Goal: Transaction & Acquisition: Purchase product/service

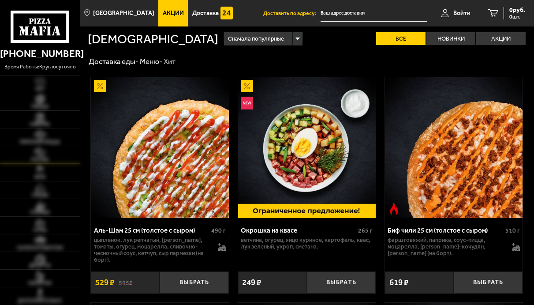
type input "[STREET_ADDRESS][PERSON_NAME]"
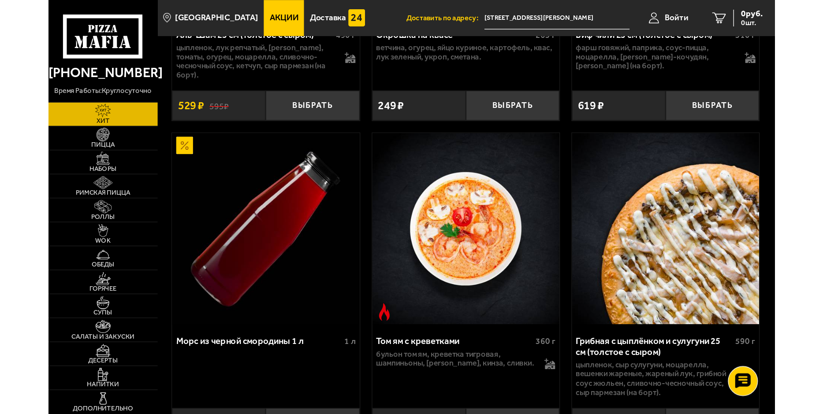
scroll to position [220, 0]
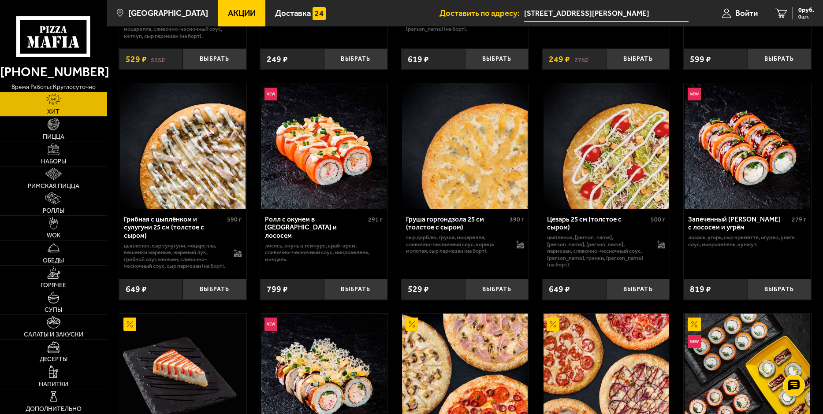
click at [52, 284] on span "Горячее" at bounding box center [54, 286] width 26 height 6
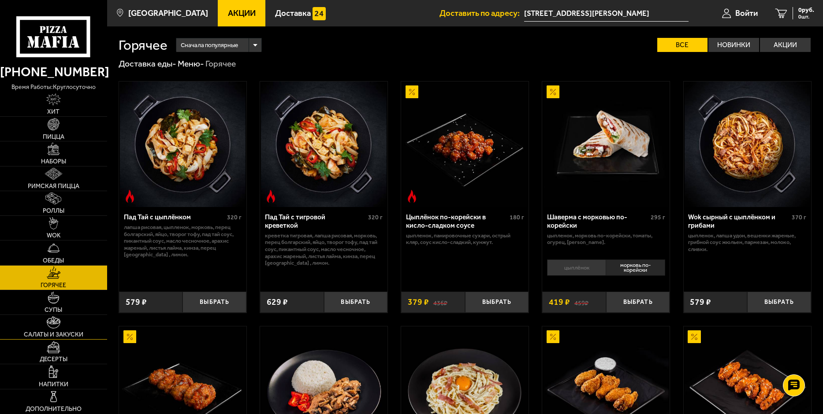
click at [53, 304] on span "Салаты и закуски" at bounding box center [54, 335] width 60 height 6
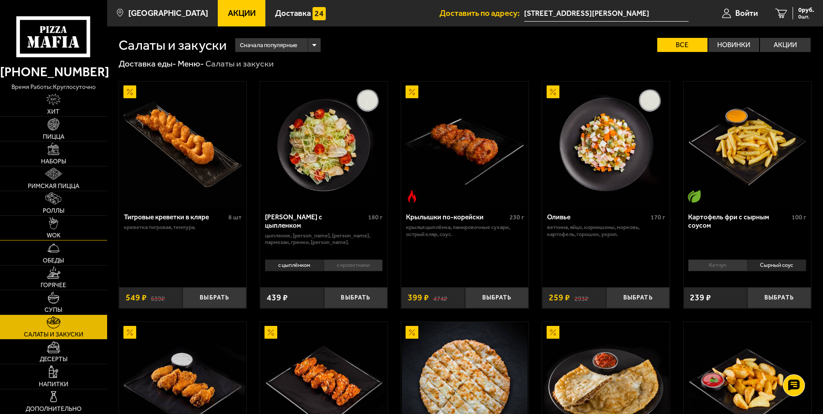
click at [54, 236] on span "WOK" at bounding box center [54, 236] width 14 height 6
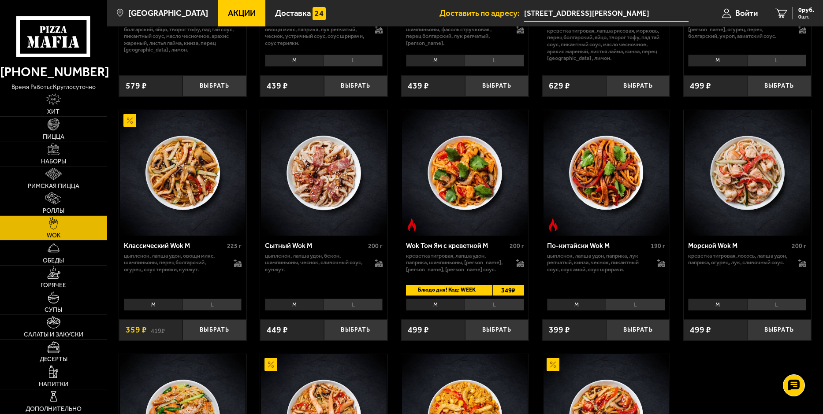
scroll to position [220, 0]
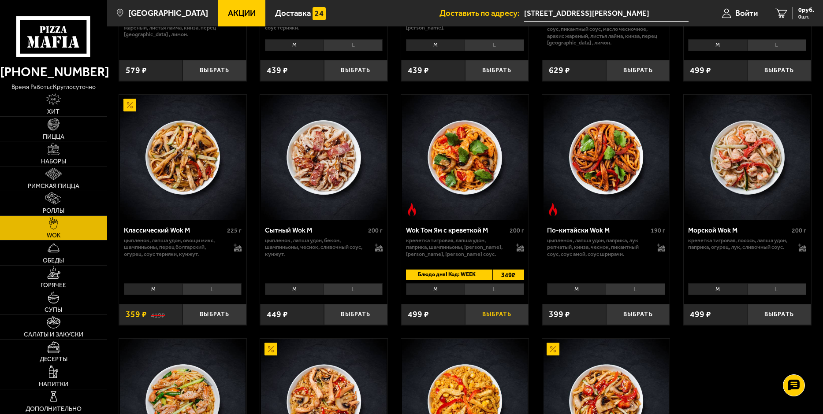
click at [501, 304] on button "Выбрать" at bounding box center [497, 314] width 64 height 21
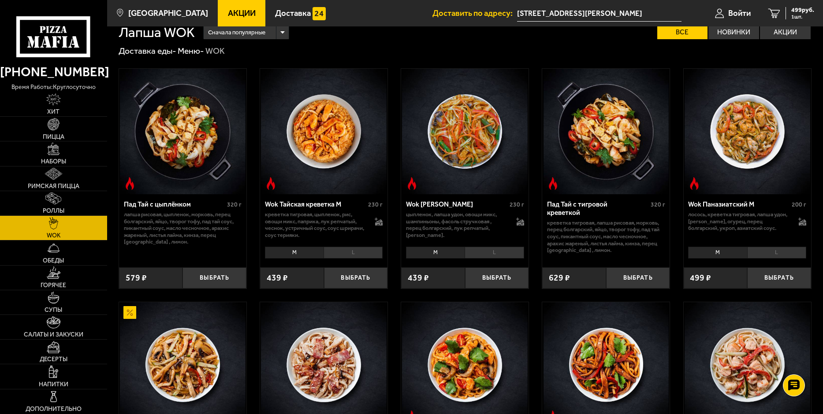
scroll to position [0, 0]
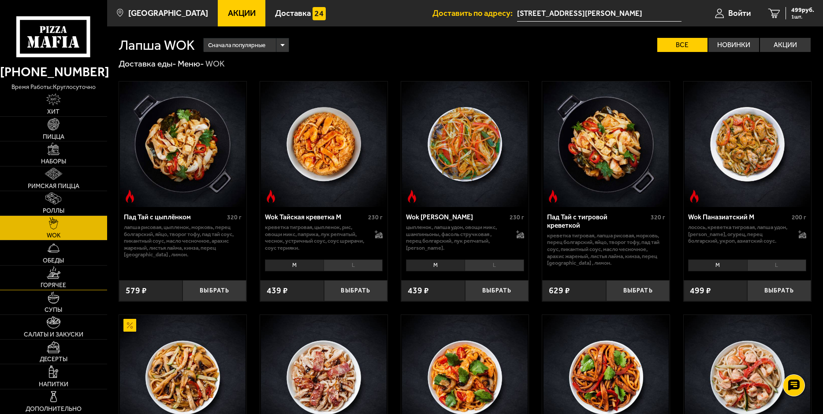
click at [53, 287] on span "Горячее" at bounding box center [54, 286] width 26 height 6
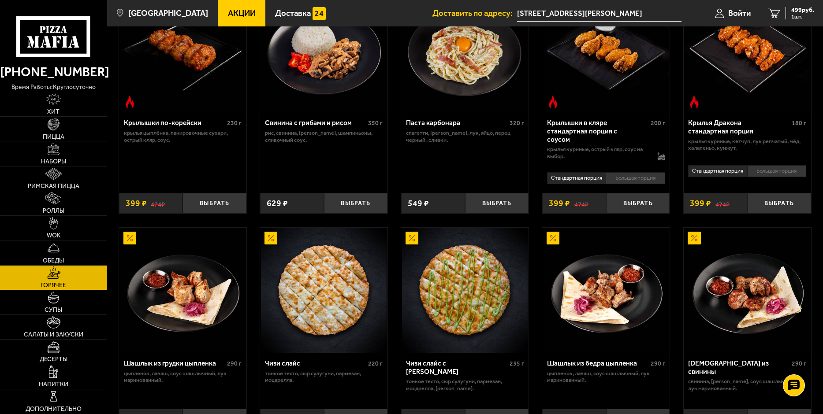
scroll to position [397, 0]
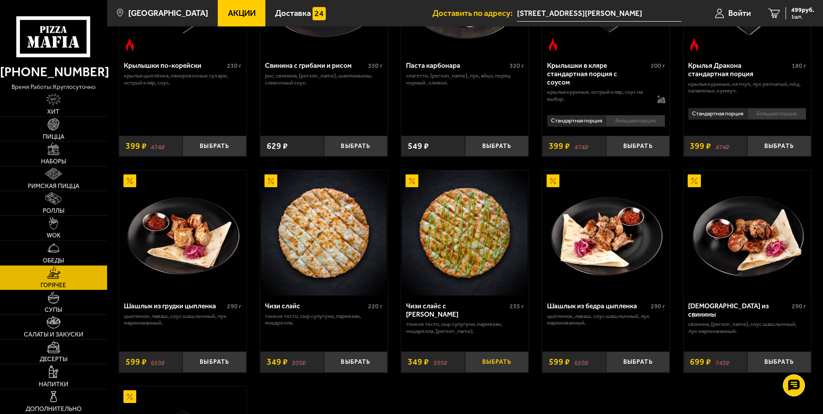
click at [485, 304] on button "Выбрать" at bounding box center [497, 362] width 64 height 21
click at [533, 12] on span "848 руб." at bounding box center [802, 10] width 23 height 6
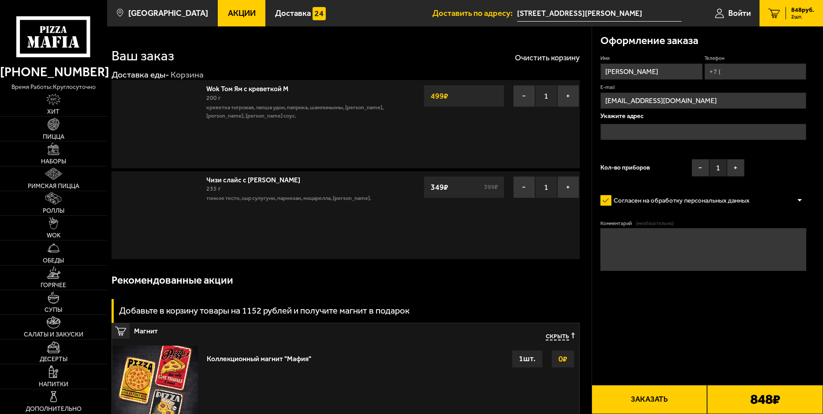
type input "[STREET_ADDRESS][PERSON_NAME]"
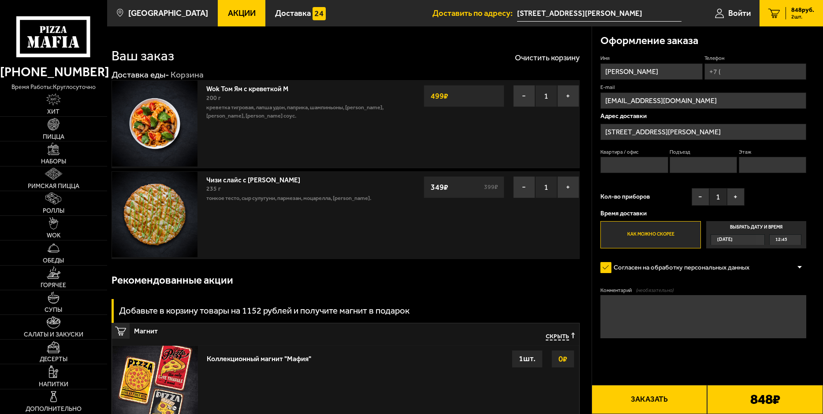
click at [533, 168] on input "Квартира / офис" at bounding box center [634, 165] width 67 height 16
type input "5"
click at [533, 167] on input "Подъезд" at bounding box center [703, 165] width 67 height 16
type input "1"
click at [533, 168] on input "Этаж" at bounding box center [772, 165] width 67 height 16
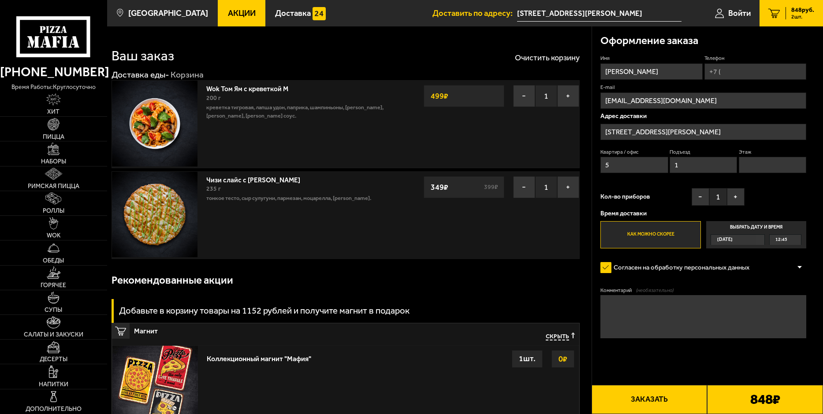
type input "1"
click at [533, 65] on input "Телефон" at bounding box center [756, 71] width 102 height 16
type input "+7 (931) 318-39-09"
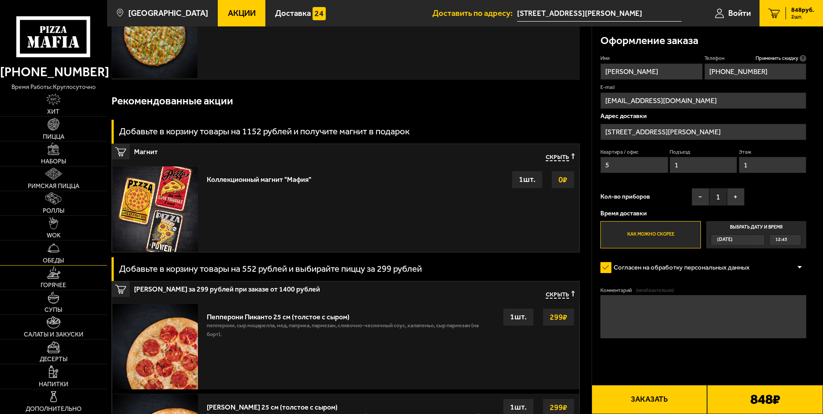
scroll to position [220, 0]
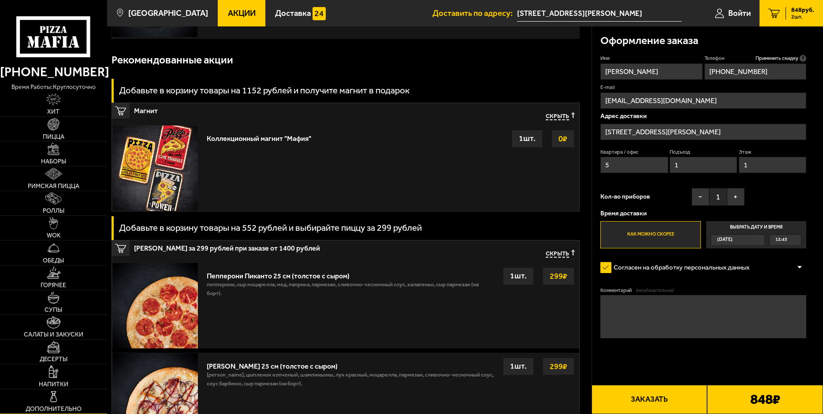
click at [57, 304] on img at bounding box center [54, 397] width 12 height 12
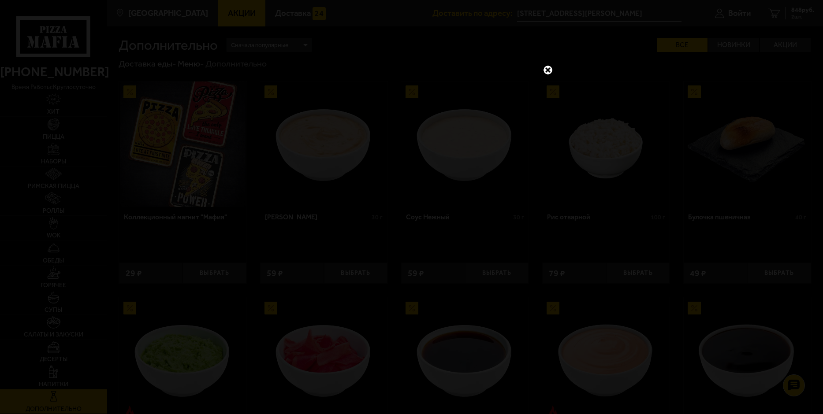
scroll to position [0, 0]
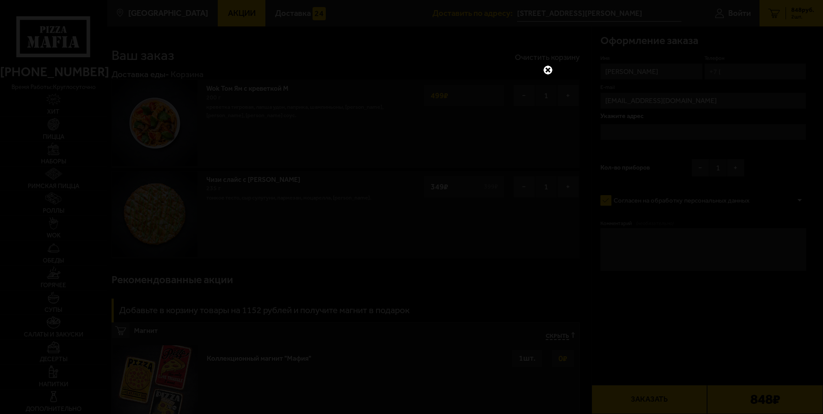
type input "[STREET_ADDRESS][PERSON_NAME]"
click at [533, 73] on link at bounding box center [547, 69] width 11 height 11
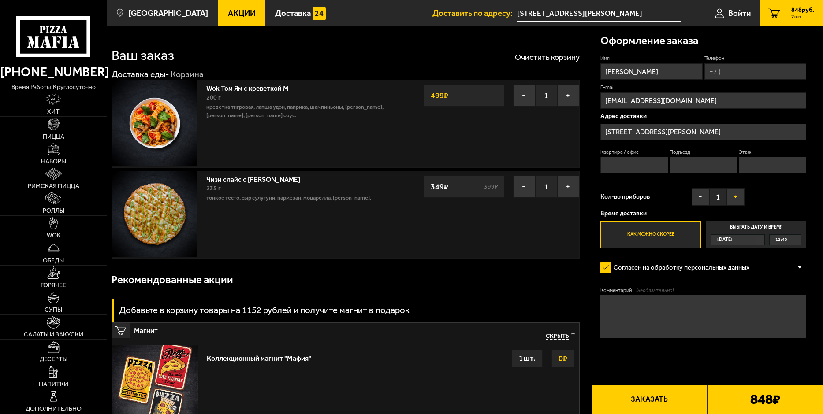
click at [533, 197] on button "+" at bounding box center [736, 197] width 18 height 18
click at [533, 304] on button "Заказать" at bounding box center [650, 399] width 116 height 29
click at [533, 75] on input "Телефон" at bounding box center [756, 71] width 102 height 16
type input "+7 (931) 318-39-09"
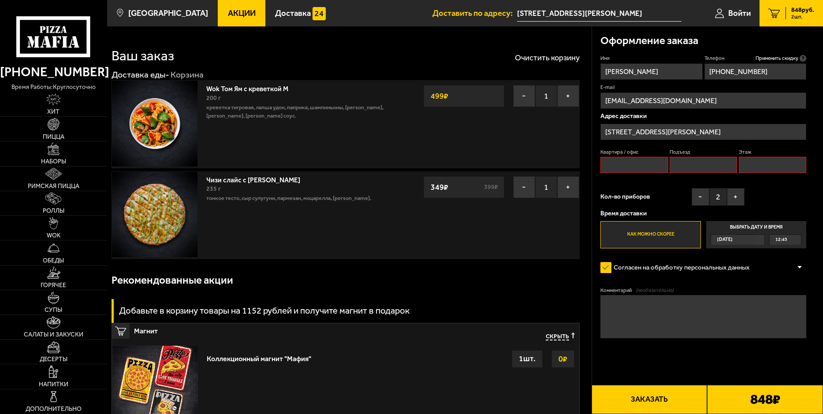
click at [533, 159] on input "Квартира / офис" at bounding box center [634, 165] width 67 height 16
type input "5"
click at [533, 166] on input "Подъезд" at bounding box center [703, 165] width 67 height 16
type input "1"
click at [533, 166] on input "Этаж" at bounding box center [772, 165] width 67 height 16
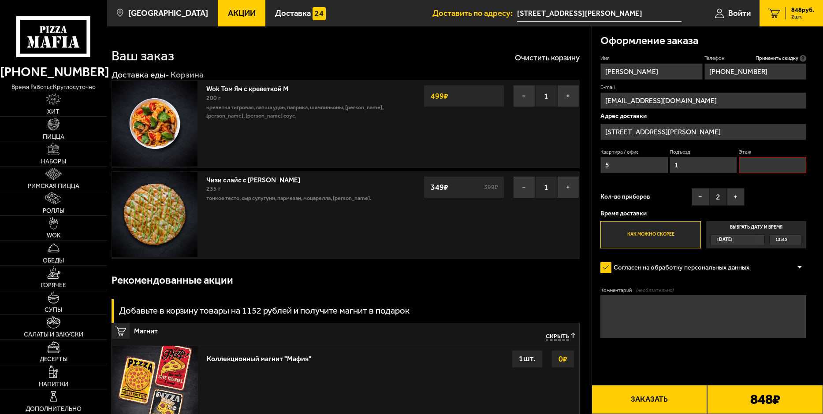
type input "1"
click at [533, 304] on button "Заказать" at bounding box center [650, 399] width 116 height 29
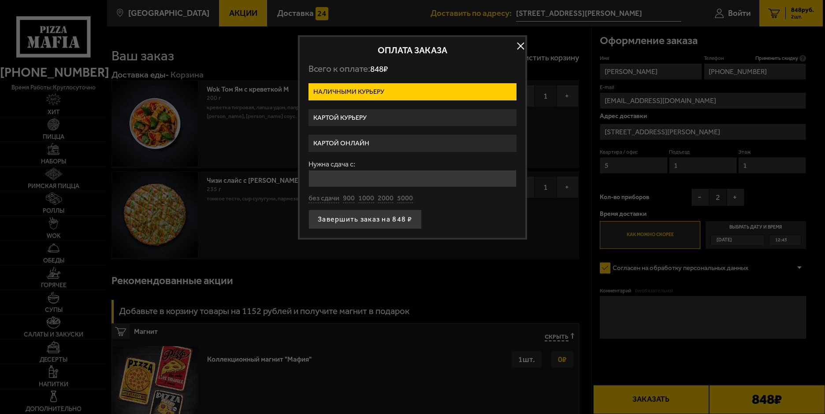
click at [352, 145] on label "Картой онлайн" at bounding box center [413, 143] width 208 height 17
click at [0, 0] on input "Картой онлайн" at bounding box center [0, 0] width 0 height 0
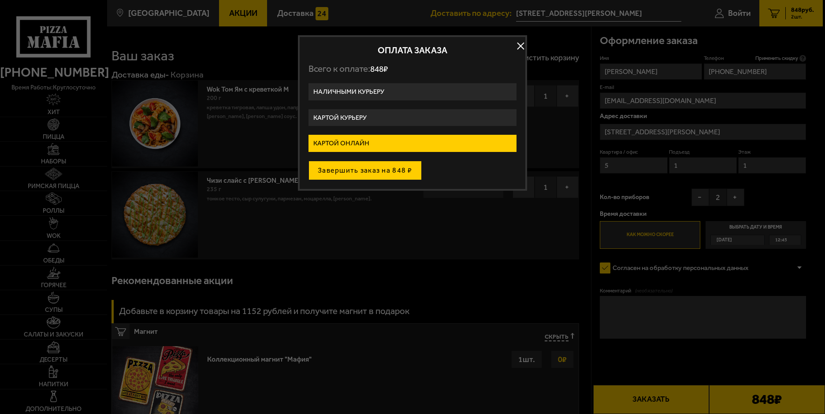
click at [359, 173] on button "Завершить заказ на 848 ₽" at bounding box center [365, 170] width 113 height 19
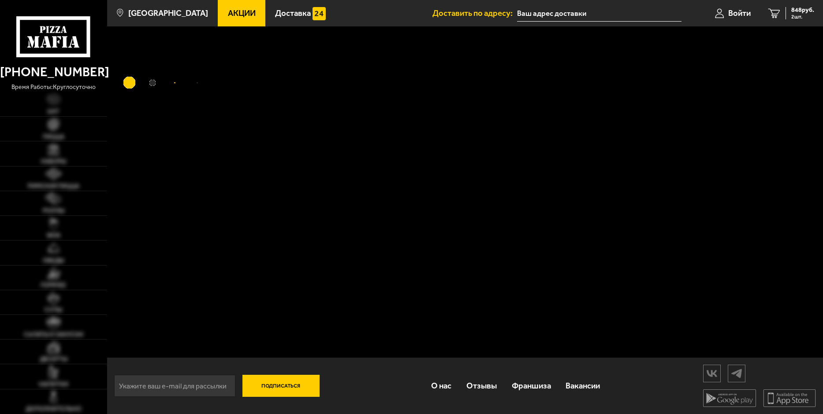
type input "[STREET_ADDRESS][PERSON_NAME]"
